Goal: Navigation & Orientation: Find specific page/section

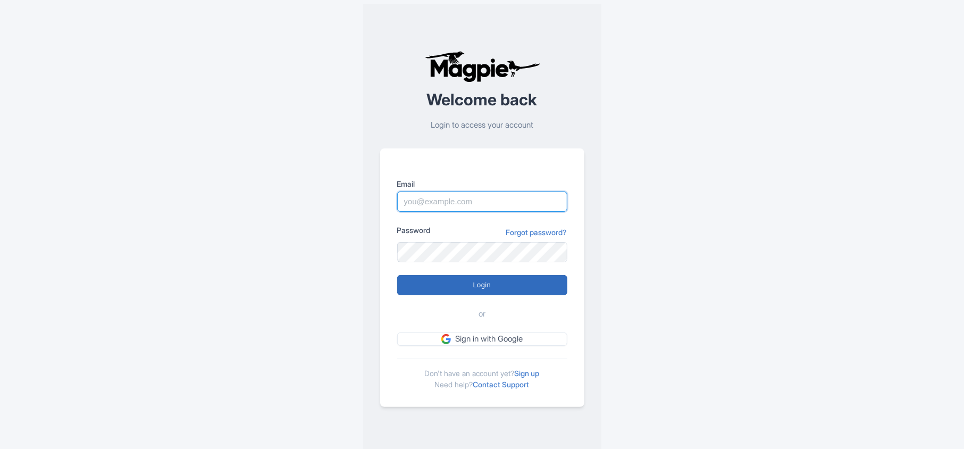
type input "[PERSON_NAME][EMAIL_ADDRESS][DOMAIN_NAME]"
click at [472, 287] on input "Login" at bounding box center [482, 285] width 170 height 20
type input "Logging in..."
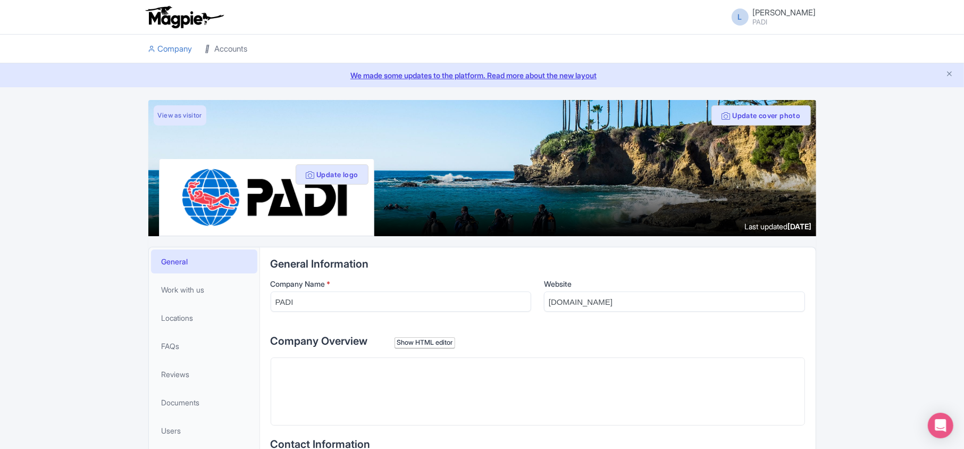
click at [231, 46] on link "Accounts" at bounding box center [226, 49] width 43 height 29
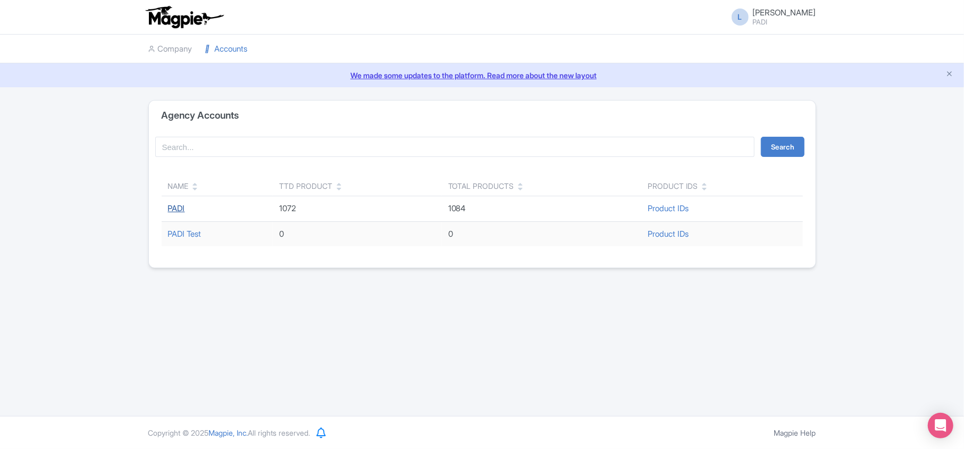
click at [183, 209] on link "PADI" at bounding box center [176, 208] width 17 height 10
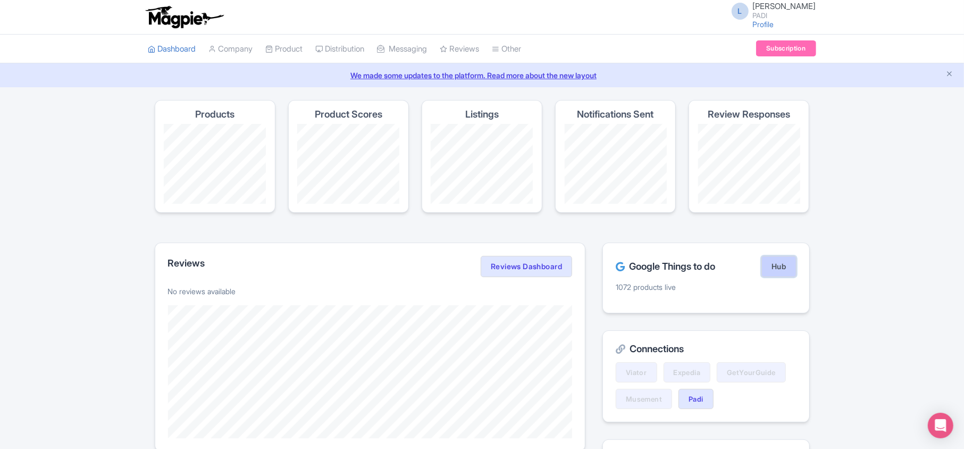
click at [772, 266] on link "Hub" at bounding box center [778, 266] width 35 height 21
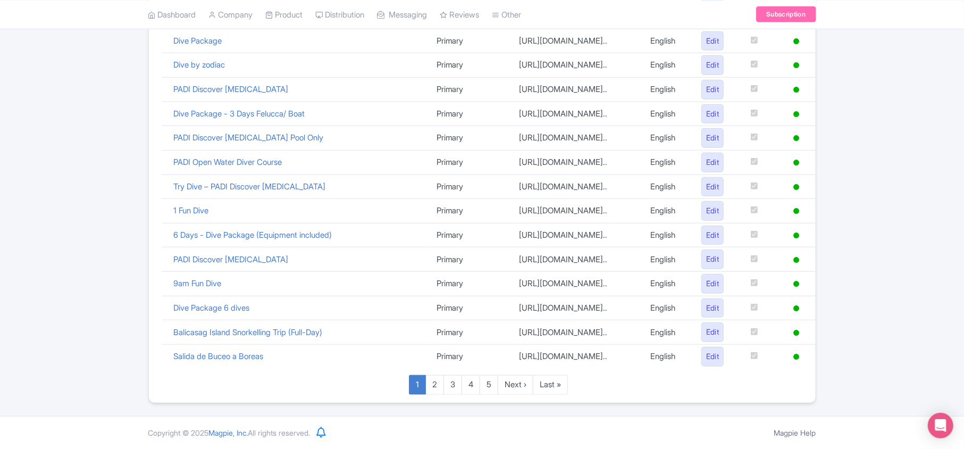
scroll to position [734, 0]
click at [549, 383] on link "Last »" at bounding box center [550, 385] width 35 height 20
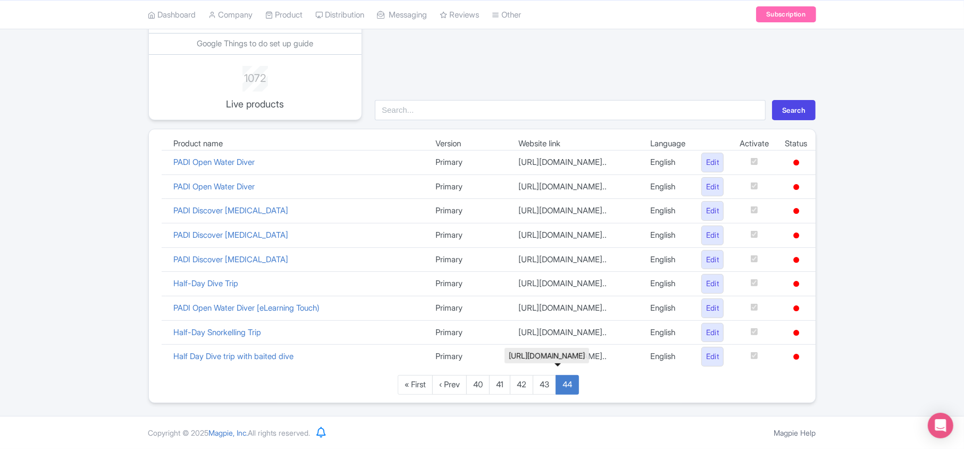
scroll to position [181, 0]
click at [550, 385] on link "43" at bounding box center [544, 385] width 23 height 20
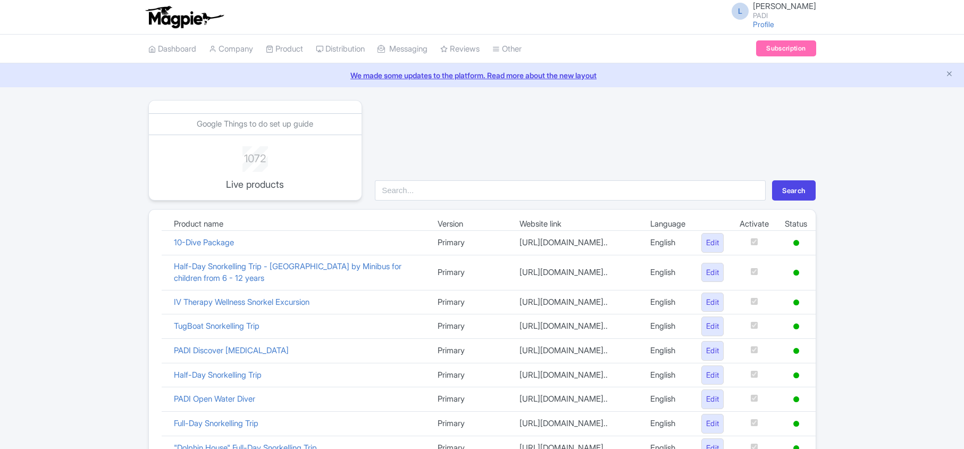
scroll to position [745, 0]
